Goal: Task Accomplishment & Management: Complete application form

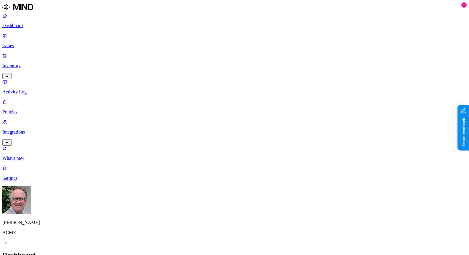
click at [22, 110] on p "Policies" at bounding box center [234, 112] width 465 height 5
click at [201, 121] on label "Classification" at bounding box center [206, 118] width 26 height 5
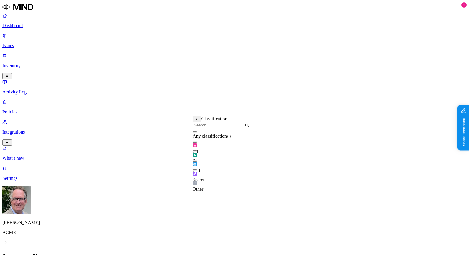
click at [197, 143] on button "button" at bounding box center [195, 142] width 5 height 2
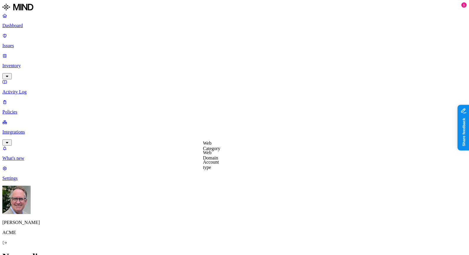
click at [210, 156] on label "Web Domain" at bounding box center [210, 155] width 15 height 10
click at [214, 147] on label "Web Category" at bounding box center [211, 147] width 17 height 10
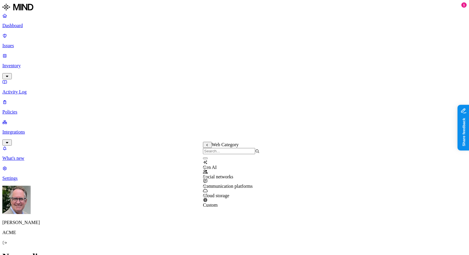
click at [208, 159] on button "button" at bounding box center [205, 159] width 5 height 2
click at [208, 188] on button "button" at bounding box center [205, 187] width 5 height 2
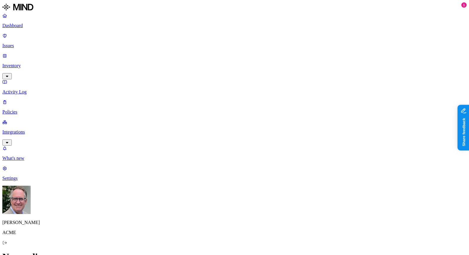
click at [216, 191] on label "Account type" at bounding box center [211, 191] width 16 height 10
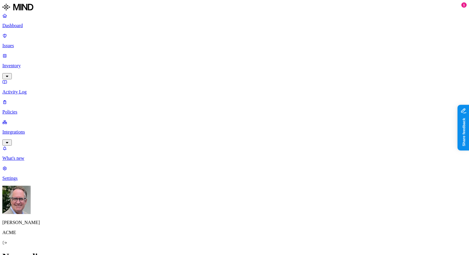
click at [210, 174] on label "Web Category" at bounding box center [211, 172] width 17 height 10
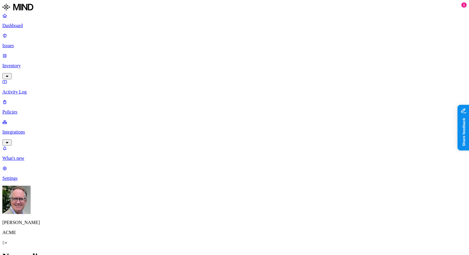
click at [209, 181] on label "Web Domain" at bounding box center [210, 181] width 15 height 10
click at [211, 175] on label "Web Category" at bounding box center [211, 172] width 17 height 10
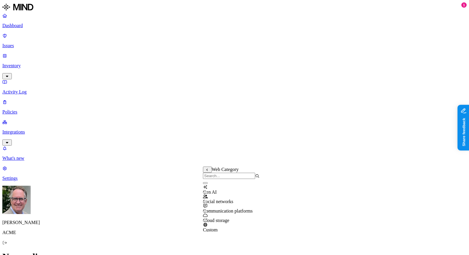
click at [208, 184] on button "button" at bounding box center [205, 183] width 5 height 2
click at [208, 213] on button "button" at bounding box center [205, 212] width 5 height 2
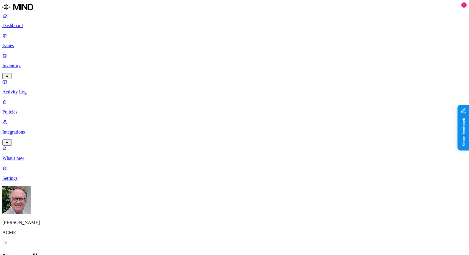
click at [213, 166] on label "Account type" at bounding box center [211, 166] width 16 height 10
click at [213, 157] on label "Web Domain" at bounding box center [210, 156] width 15 height 10
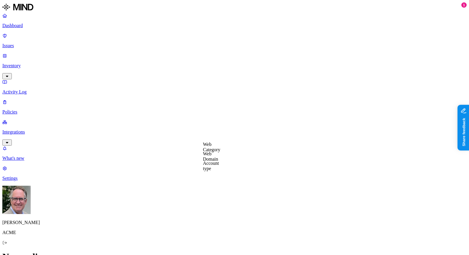
click at [209, 147] on label "Web Category" at bounding box center [211, 147] width 17 height 10
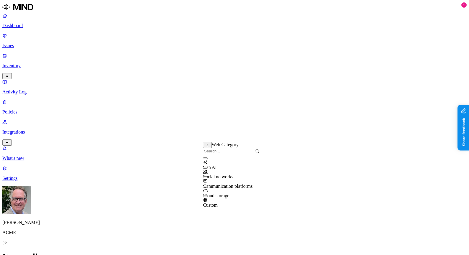
click at [208, 188] on button "button" at bounding box center [205, 187] width 5 height 2
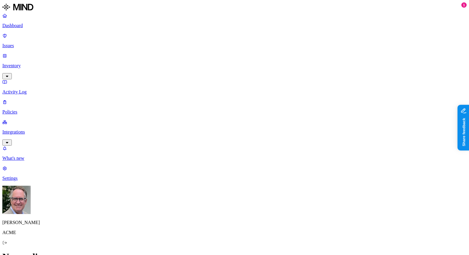
click at [213, 176] on label "Web Category" at bounding box center [211, 172] width 17 height 10
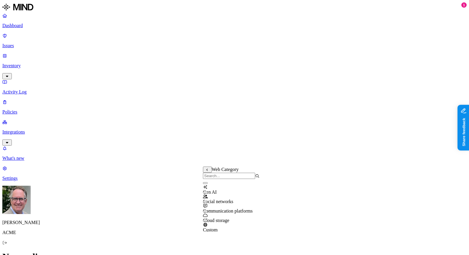
click at [208, 184] on button "button" at bounding box center [205, 183] width 5 height 2
